Goal: Information Seeking & Learning: Learn about a topic

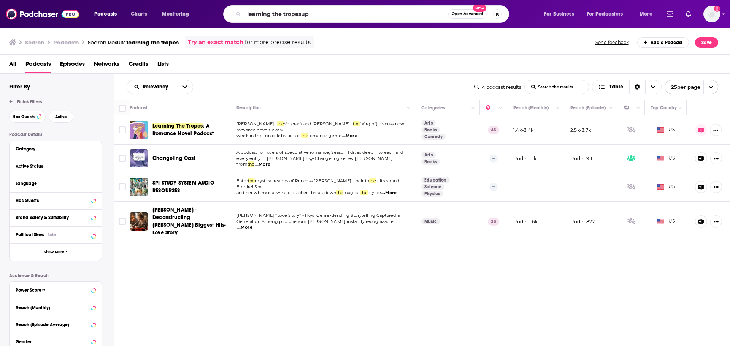
click at [338, 13] on input "learning the tropesup" at bounding box center [346, 14] width 204 height 12
type input "upperpen"
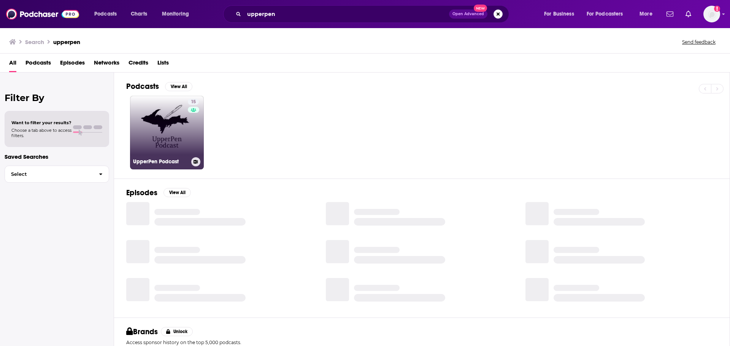
click at [183, 132] on link "15 UpperPen Podcast" at bounding box center [167, 133] width 74 height 74
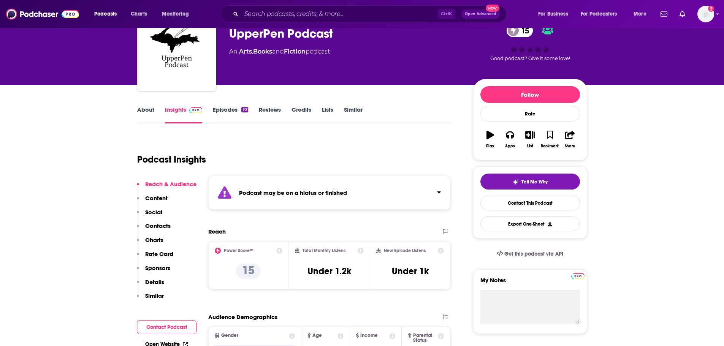
scroll to position [39, 0]
